Goal: Task Accomplishment & Management: Manage account settings

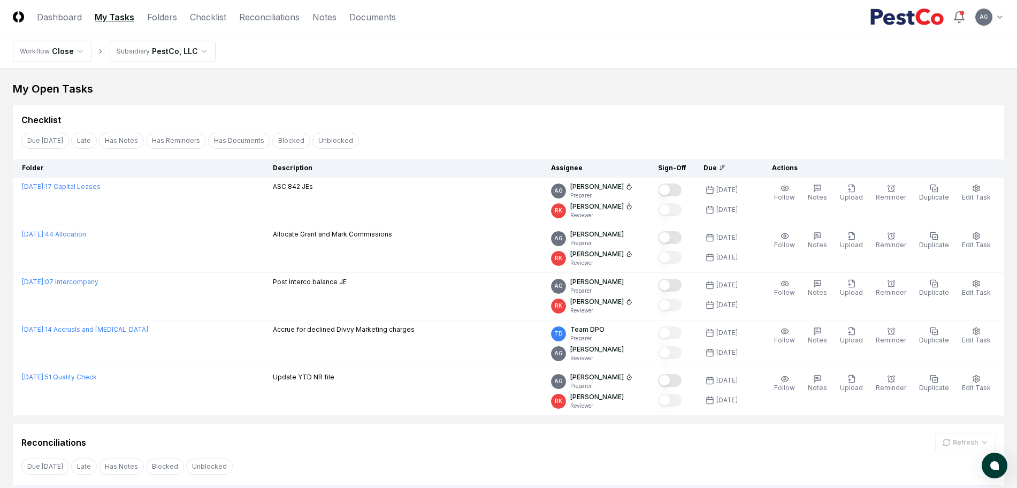
click at [432, 114] on div "Checklist" at bounding box center [508, 119] width 974 height 13
click at [530, 127] on div "Checklist Due Today Late Has Notes Has Reminders Has Documents Blocked Unblocke…" at bounding box center [508, 260] width 991 height 311
click at [920, 112] on div "Checklist" at bounding box center [508, 115] width 991 height 21
drag, startPoint x: 988, startPoint y: 7, endPoint x: 641, endPoint y: 65, distance: 351.5
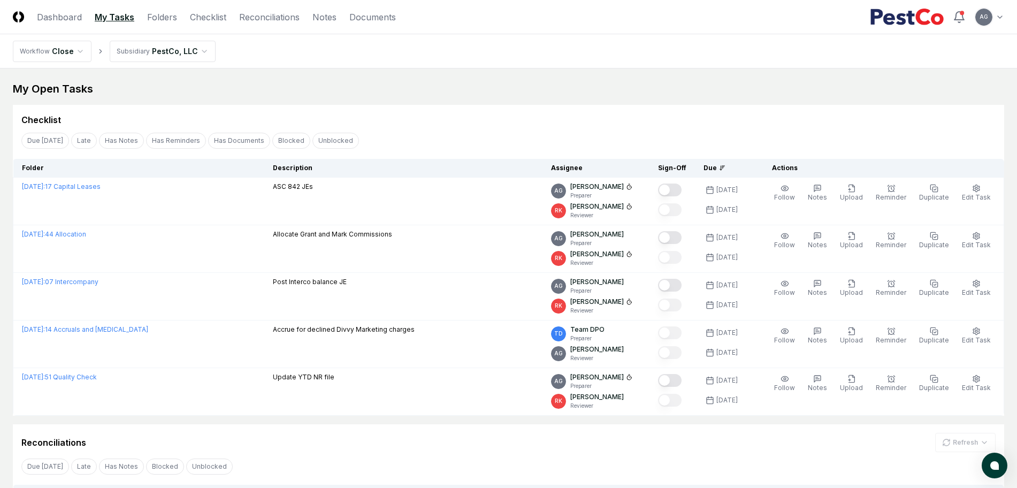
click at [641, 65] on nav "Workflow Close Subsidiary PestCo, LLC" at bounding box center [508, 51] width 1017 height 34
click at [644, 86] on div "My Open Tasks" at bounding box center [508, 88] width 991 height 15
click at [684, 114] on div "Checklist" at bounding box center [508, 119] width 974 height 13
click at [683, 112] on div "Checklist" at bounding box center [508, 115] width 991 height 21
click at [697, 81] on div "My Open Tasks" at bounding box center [508, 88] width 991 height 15
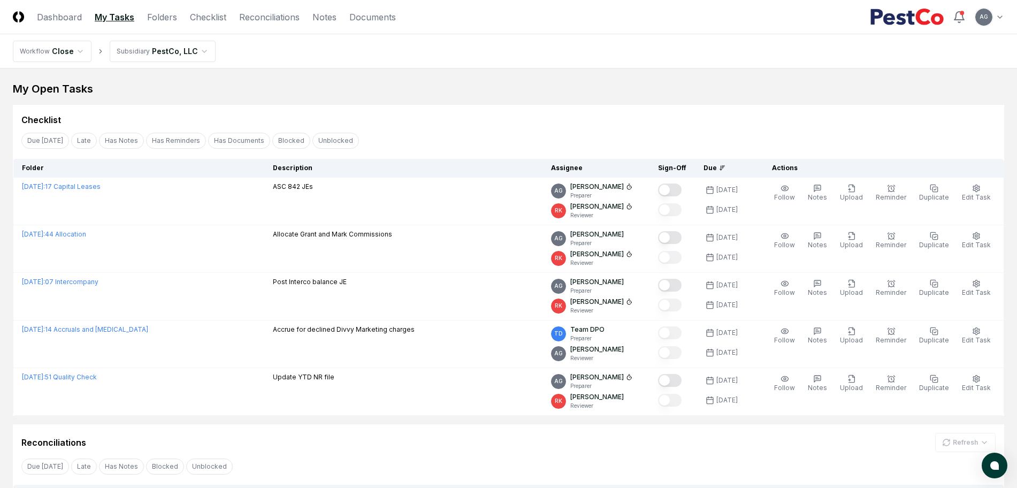
click at [571, 65] on nav "Workflow Close Subsidiary PestCo, LLC" at bounding box center [508, 51] width 1017 height 34
